Goal: Obtain resource: Download file/media

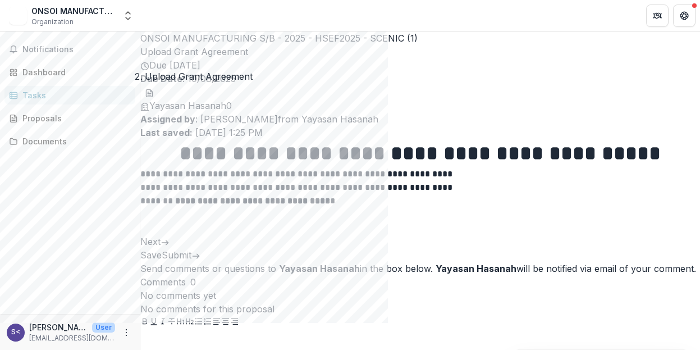
scroll to position [4, 0]
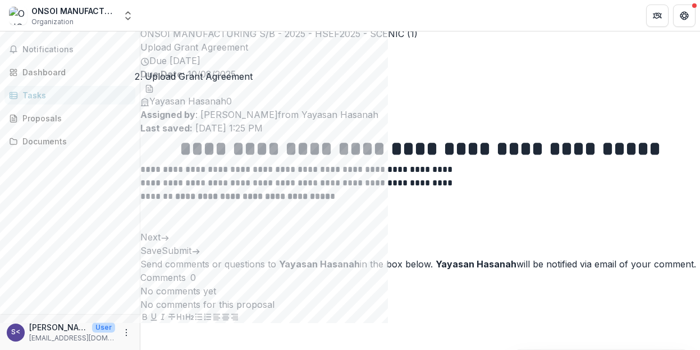
click at [170, 244] on button "Next" at bounding box center [154, 236] width 29 height 13
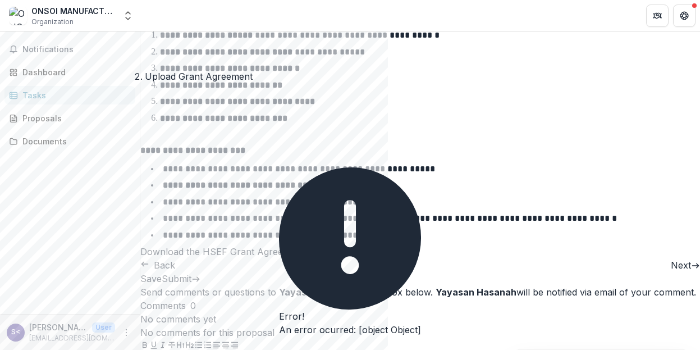
scroll to position [160, 0]
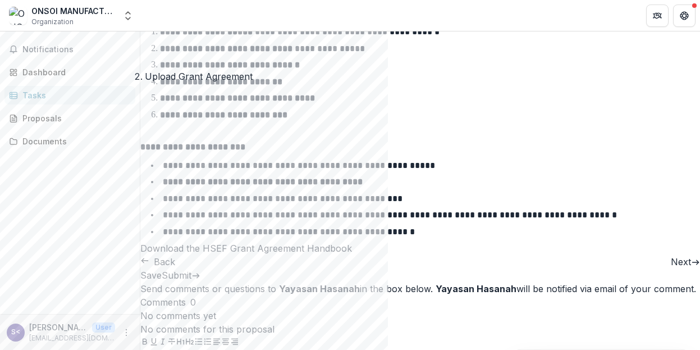
click at [671, 268] on button "Next" at bounding box center [685, 261] width 29 height 13
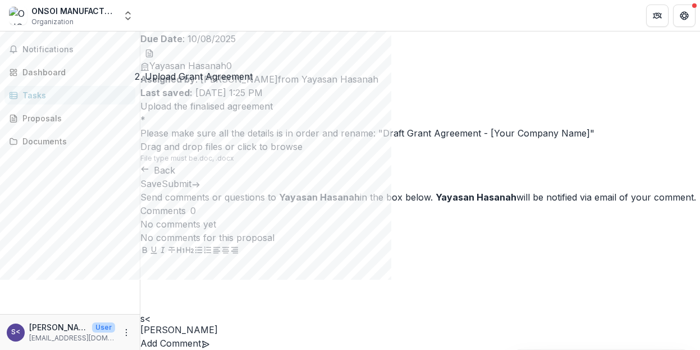
scroll to position [0, 0]
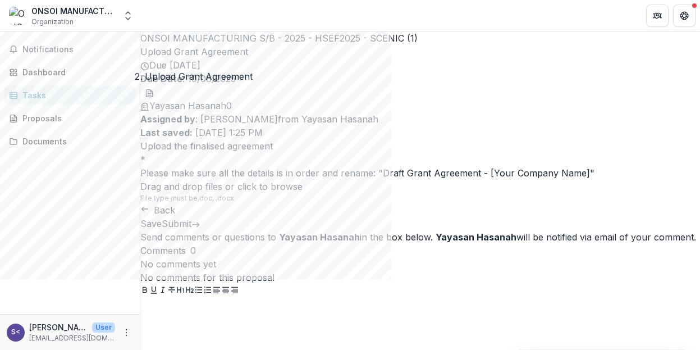
click at [175, 217] on button "Back" at bounding box center [157, 209] width 35 height 13
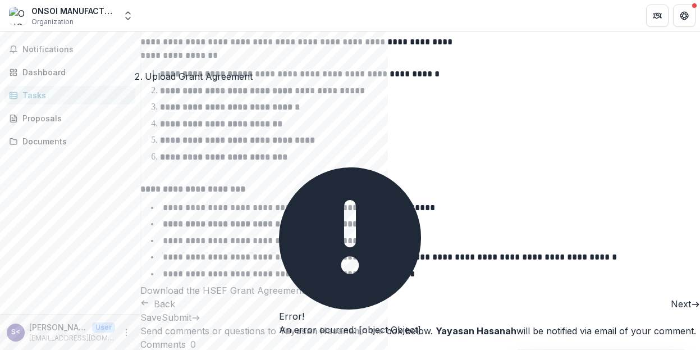
scroll to position [160, 0]
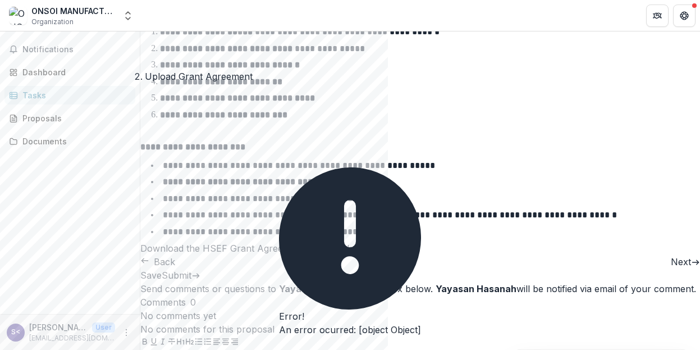
click at [317, 255] on p "Download the HSEF Grant Agreement Handbook" at bounding box center [420, 247] width 560 height 13
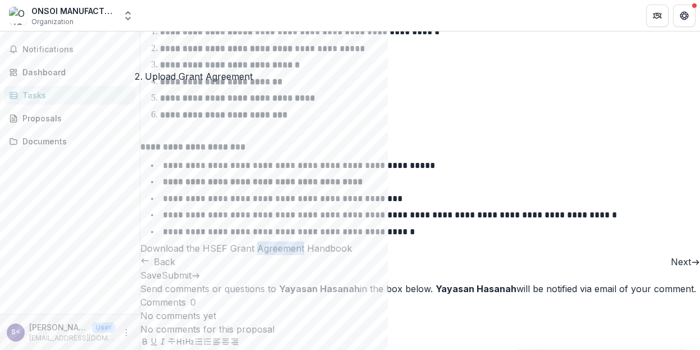
click at [671, 268] on button "Next" at bounding box center [685, 261] width 29 height 13
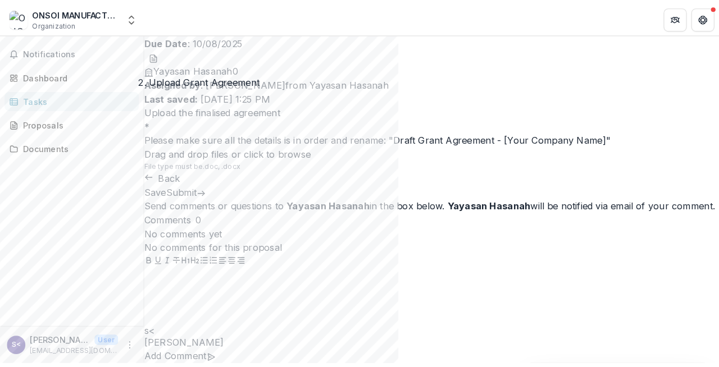
scroll to position [0, 0]
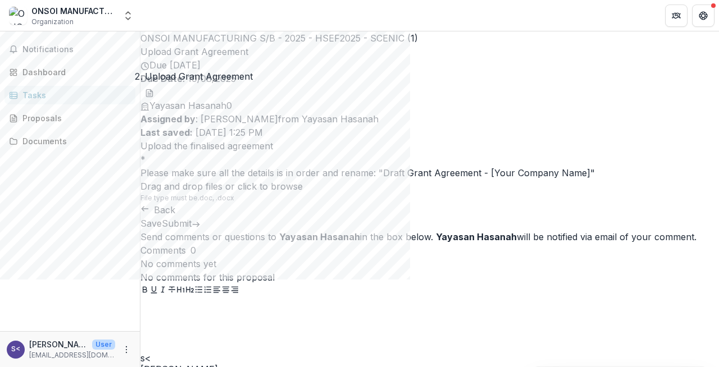
click at [175, 217] on button "Back" at bounding box center [157, 209] width 35 height 13
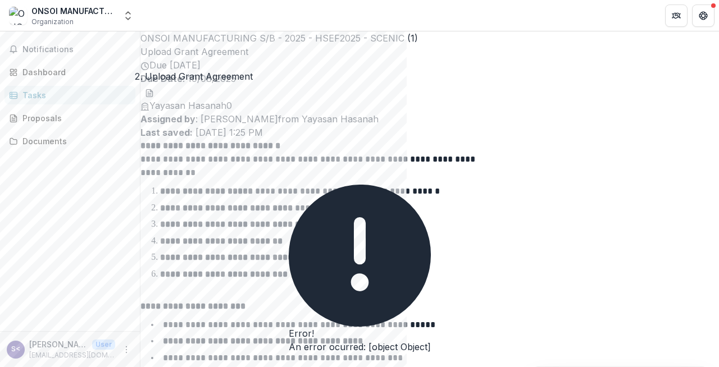
click at [154, 85] on button "download-word-button" at bounding box center [149, 91] width 9 height 13
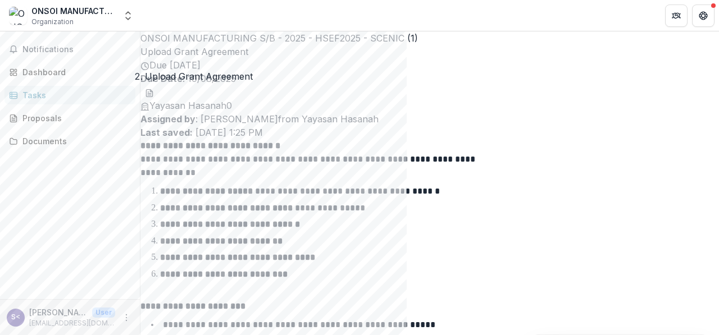
scroll to position [174, 0]
